Goal: Task Accomplishment & Management: Use online tool/utility

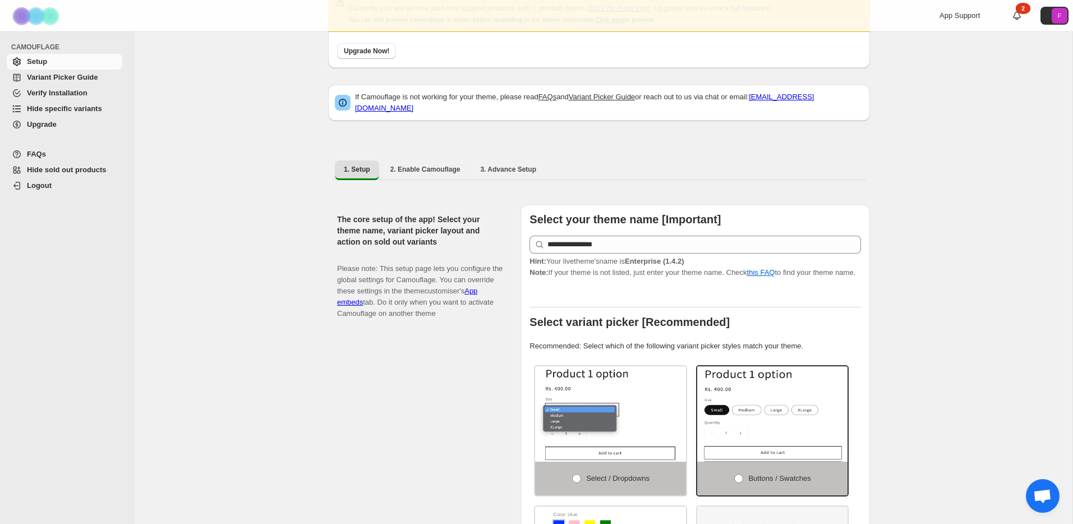
scroll to position [71, 0]
click at [432, 167] on span "2. Enable Camouflage" at bounding box center [425, 169] width 70 height 9
select select "**********"
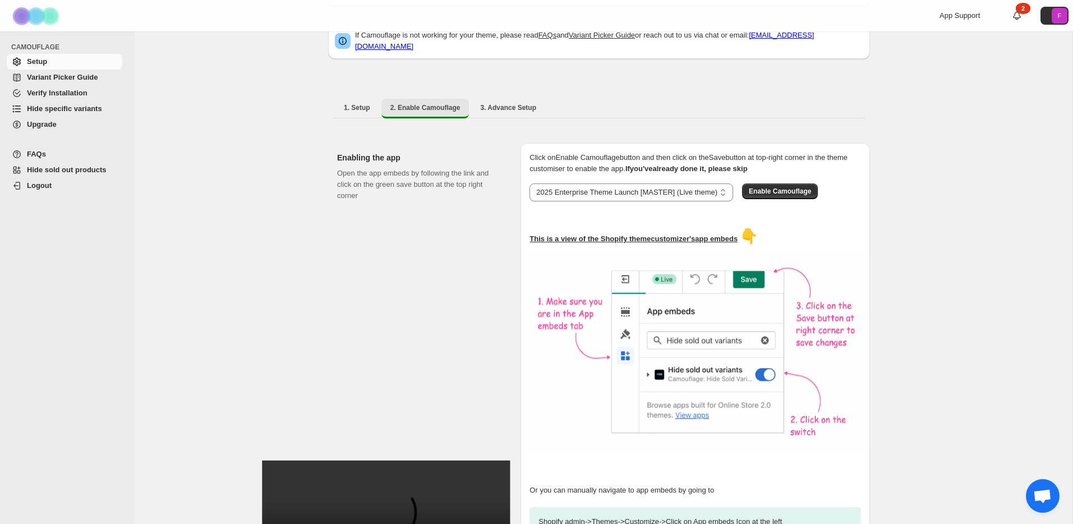
scroll to position [127, 0]
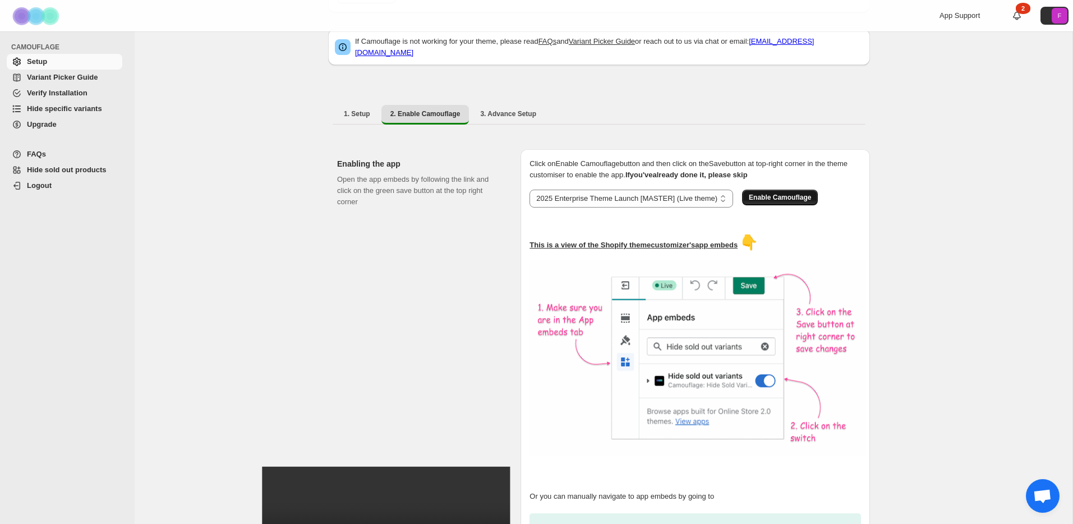
click at [794, 193] on span "Enable Camouflage" at bounding box center [780, 197] width 62 height 9
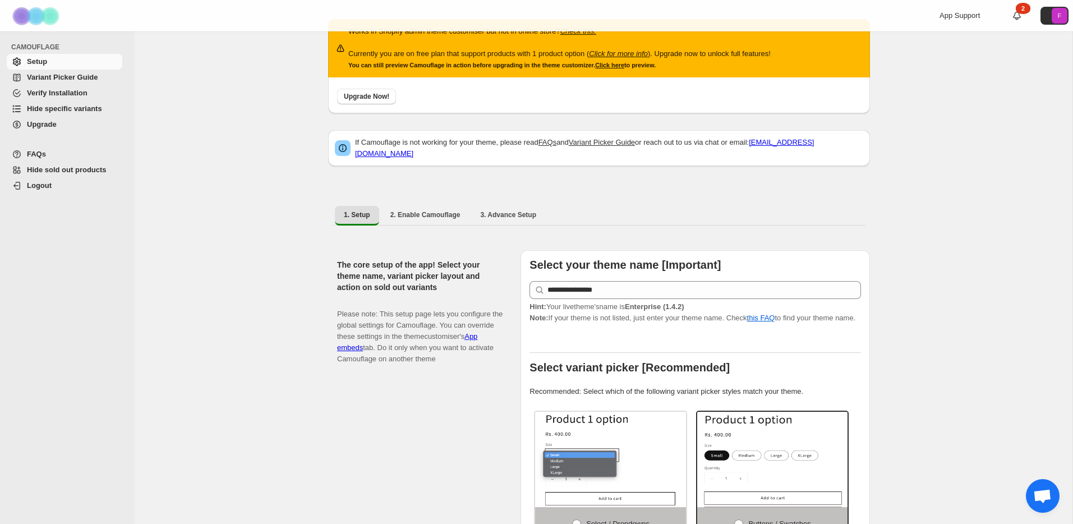
scroll to position [23, 0]
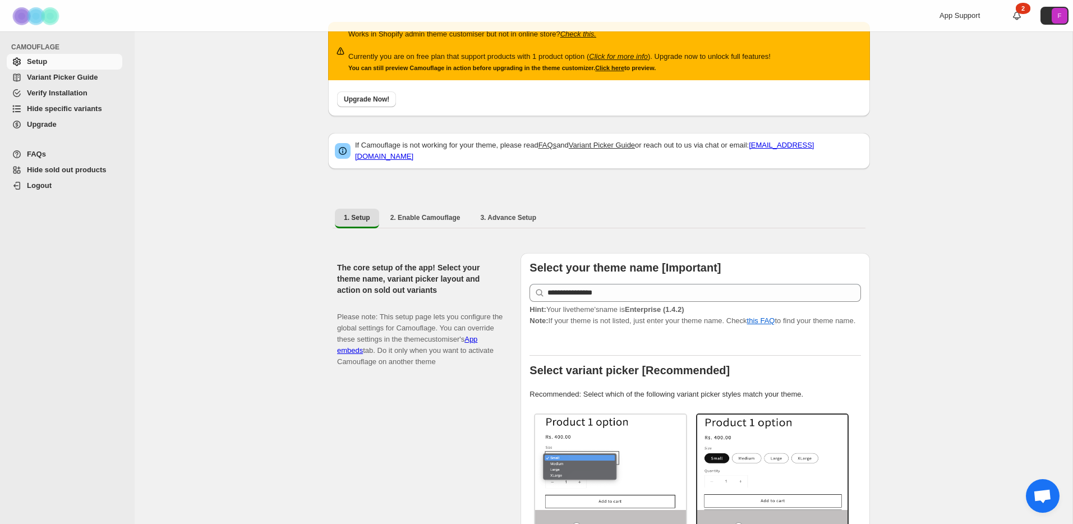
click at [42, 123] on span "Upgrade" at bounding box center [42, 124] width 30 height 8
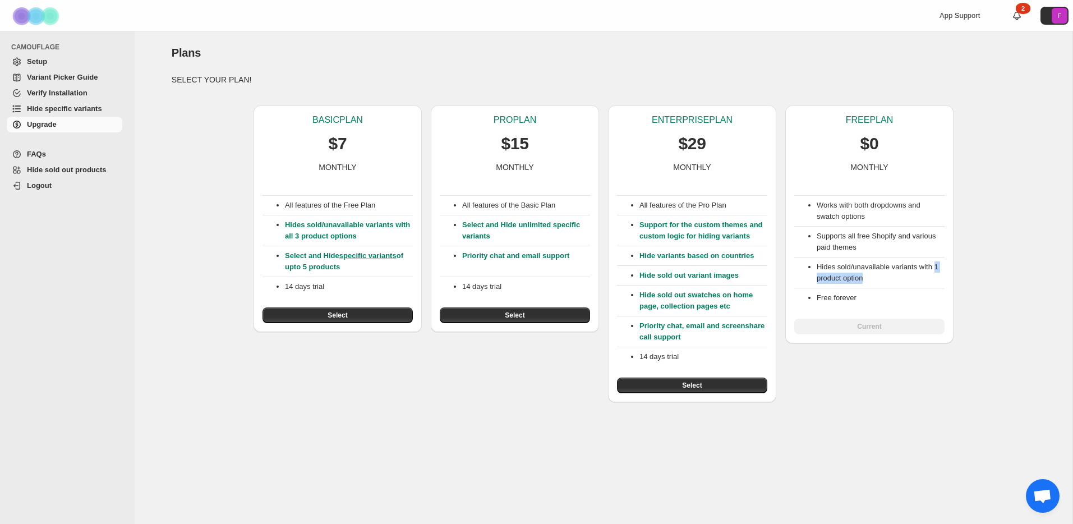
drag, startPoint x: 941, startPoint y: 267, endPoint x: 942, endPoint y: 278, distance: 11.3
click at [942, 278] on li "Hides sold/unavailable variants with 1 product option" at bounding box center [881, 272] width 128 height 22
click at [38, 61] on span "Setup" at bounding box center [37, 61] width 20 height 8
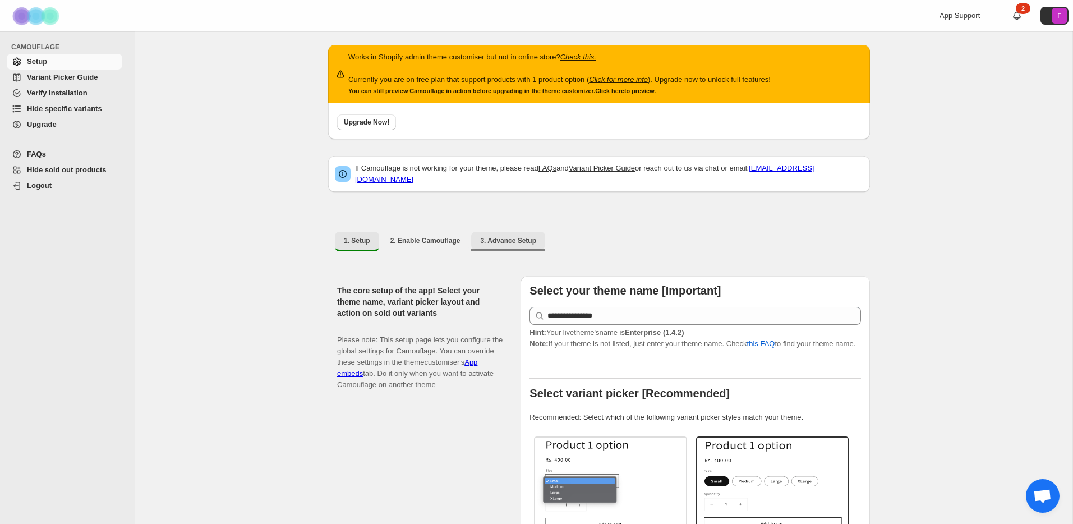
click at [513, 236] on span "3. Advance Setup" at bounding box center [508, 240] width 56 height 9
